Goal: Information Seeking & Learning: Learn about a topic

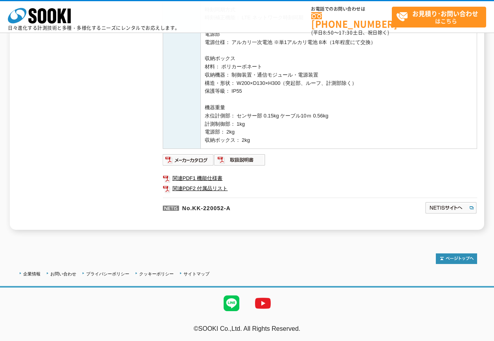
scroll to position [354, 0]
click at [200, 160] on img at bounding box center [188, 160] width 51 height 13
click at [239, 160] on img at bounding box center [239, 160] width 51 height 13
click at [218, 177] on link "関連PDF1 機能仕様書" at bounding box center [320, 178] width 314 height 10
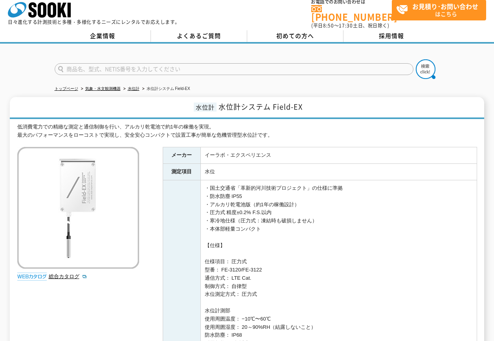
scroll to position [0, 0]
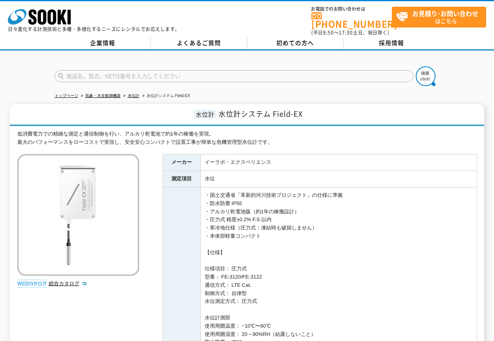
drag, startPoint x: 126, startPoint y: 68, endPoint x: 135, endPoint y: 72, distance: 9.6
click at [126, 70] on input "text" at bounding box center [234, 76] width 359 height 12
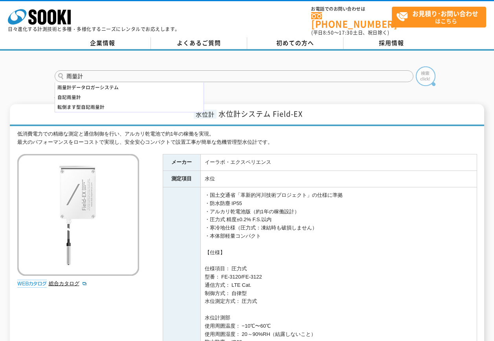
type input "雨量計"
click at [424, 76] on img at bounding box center [426, 76] width 20 height 20
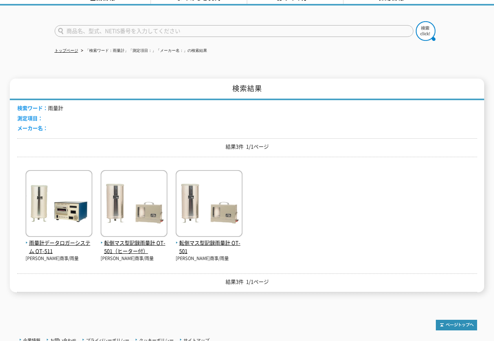
scroll to position [79, 0]
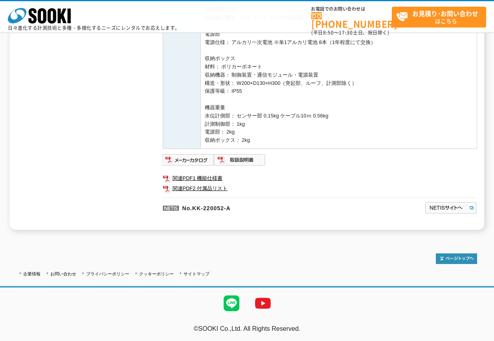
scroll to position [354, 0]
click at [210, 190] on link "関連PDF2 付属品リスト" at bounding box center [320, 188] width 314 height 10
click at [231, 154] on img at bounding box center [239, 160] width 51 height 13
click at [215, 178] on link "関連PDF1 機能仕様書" at bounding box center [320, 178] width 314 height 10
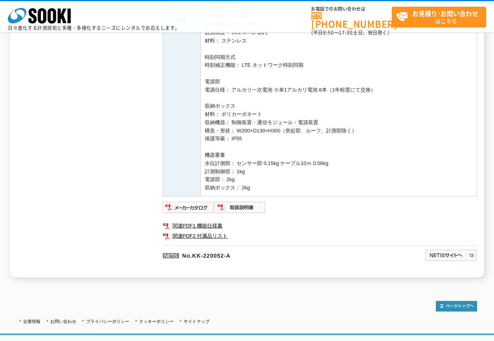
scroll to position [314, 0]
